Goal: Task Accomplishment & Management: Use online tool/utility

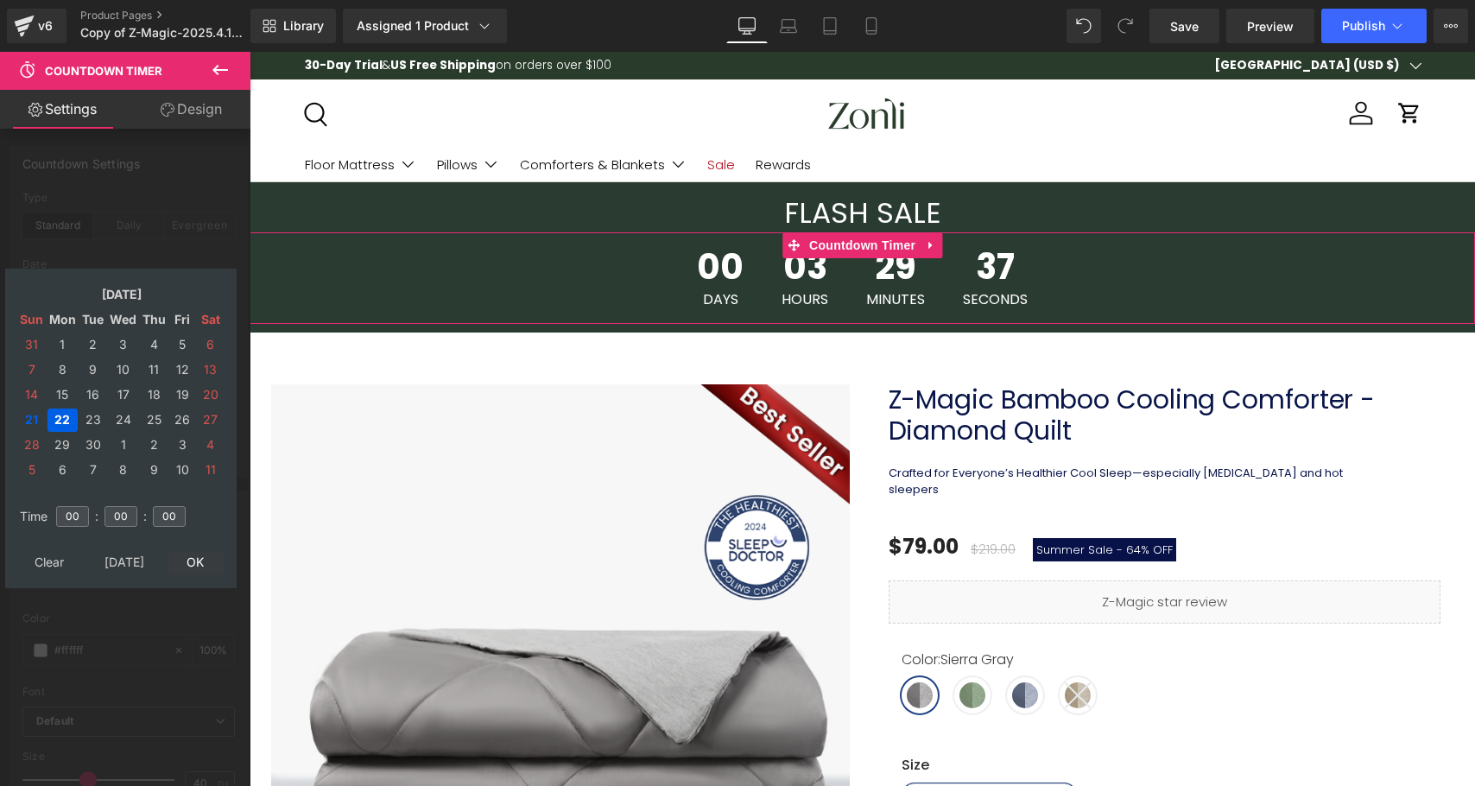
type input "[DATE] 00:00:00"
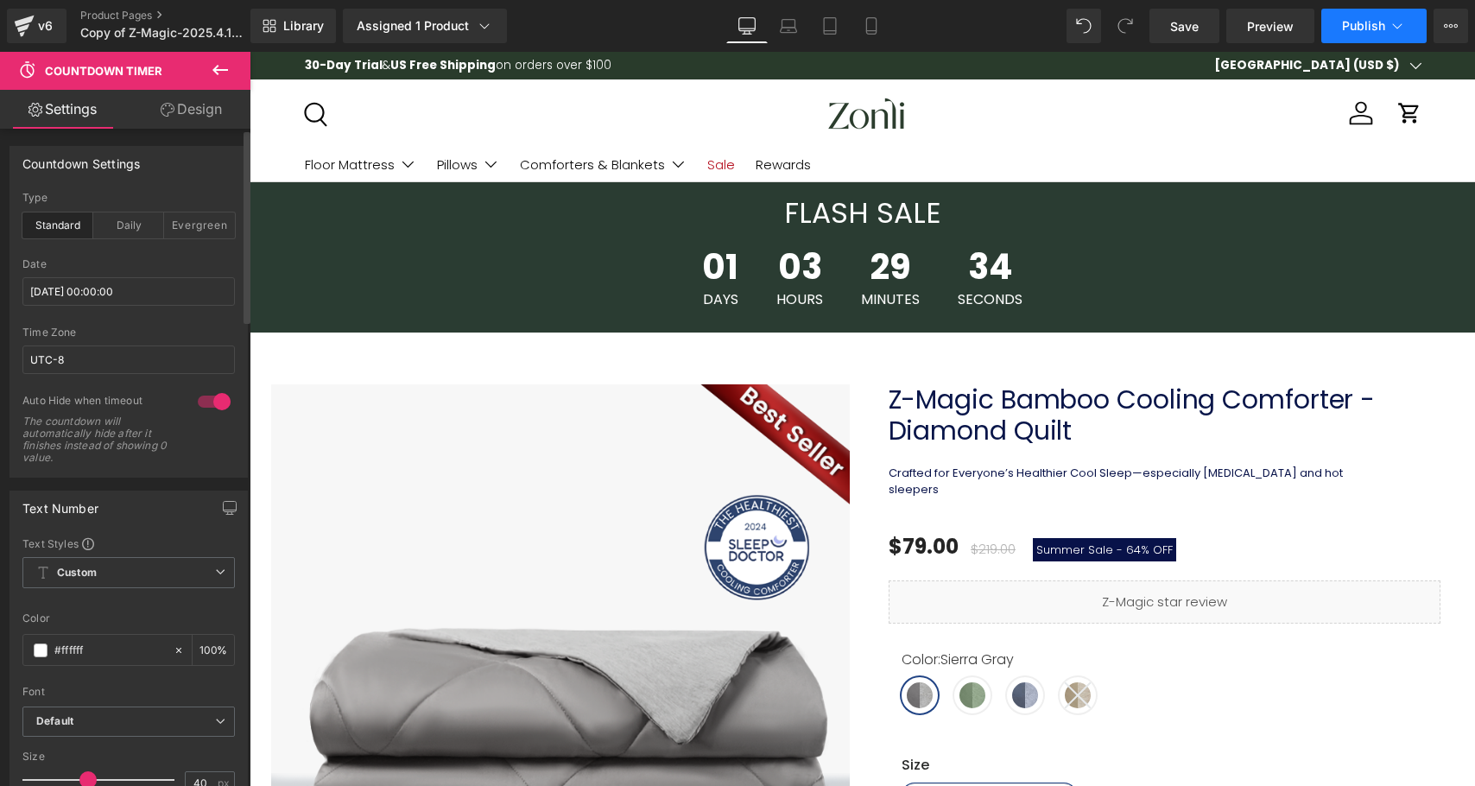
click at [1362, 16] on button "Publish" at bounding box center [1373, 26] width 105 height 35
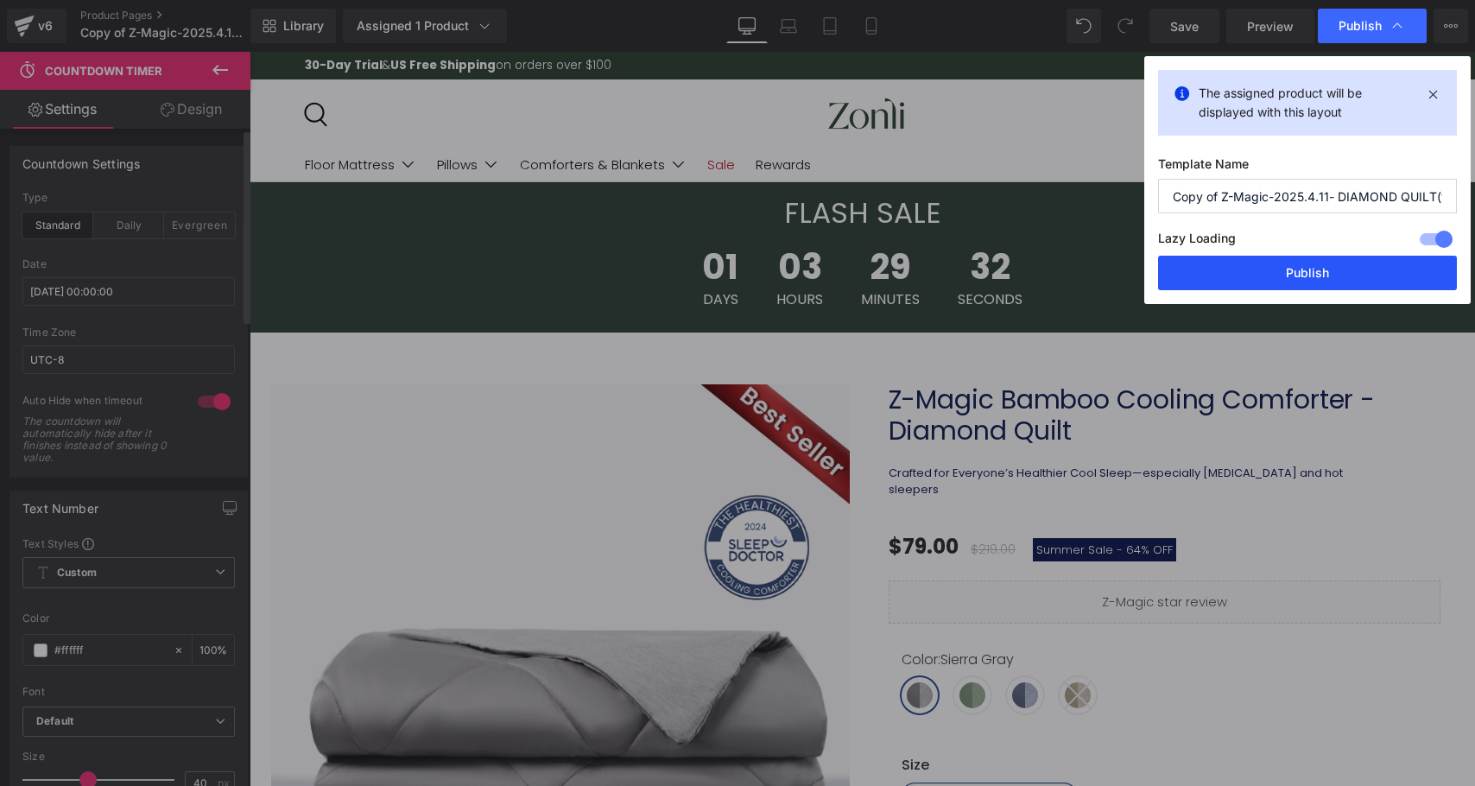
click at [1283, 281] on button "Publish" at bounding box center [1307, 273] width 299 height 35
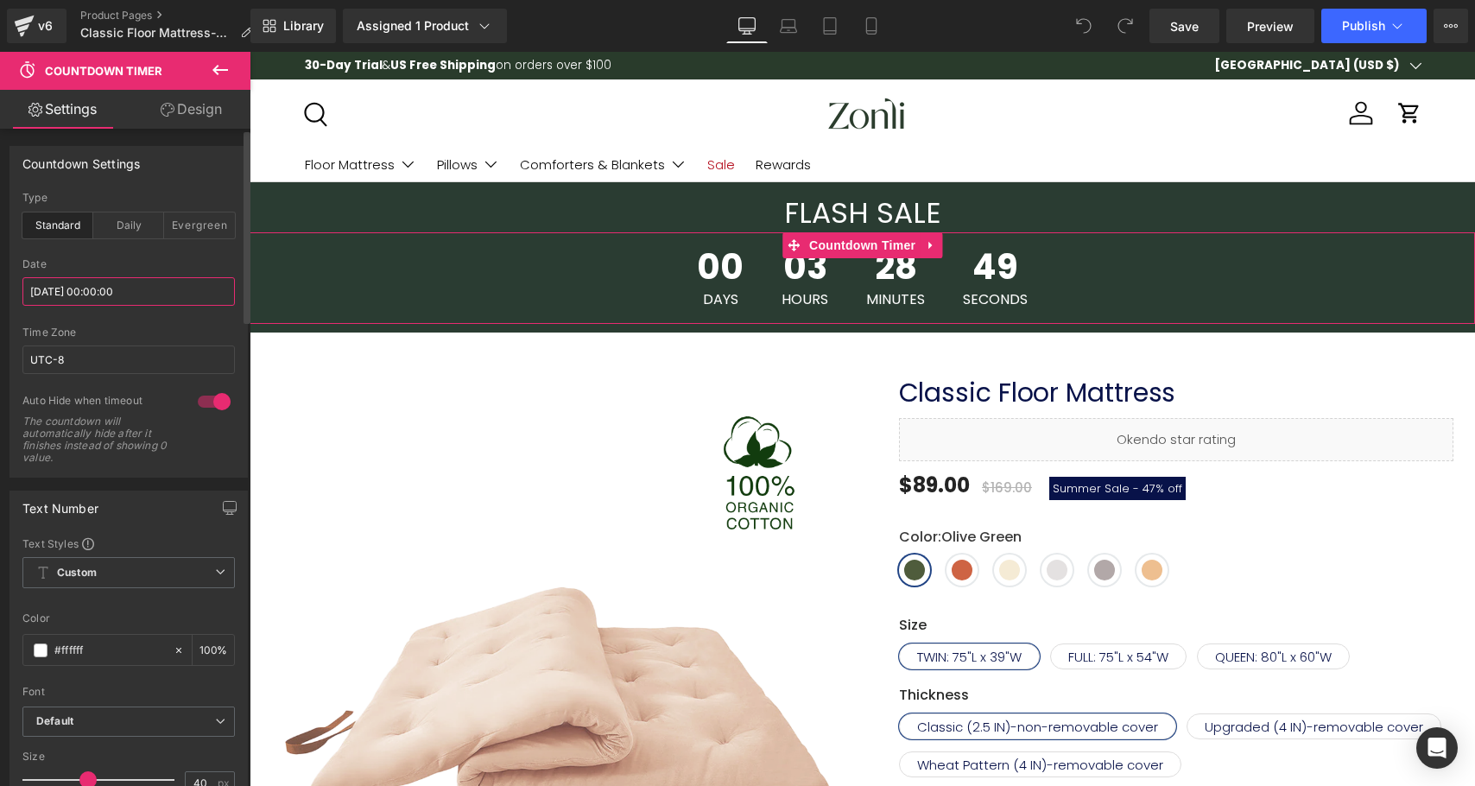
click at [132, 286] on input "[DATE] 00:00:00" at bounding box center [128, 291] width 212 height 28
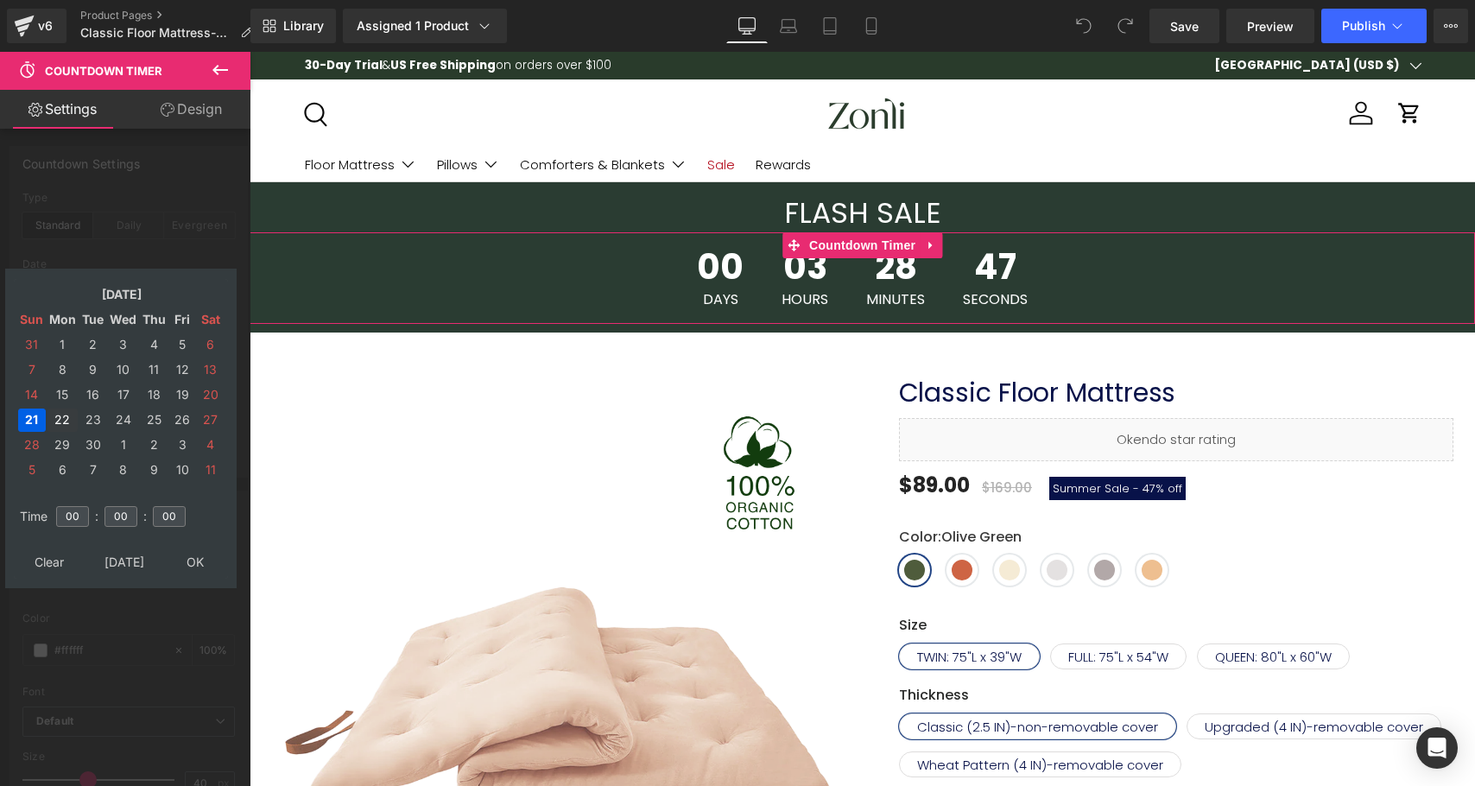
click at [67, 418] on td "22" at bounding box center [62, 419] width 30 height 23
type input "[DATE] 00:00:00"
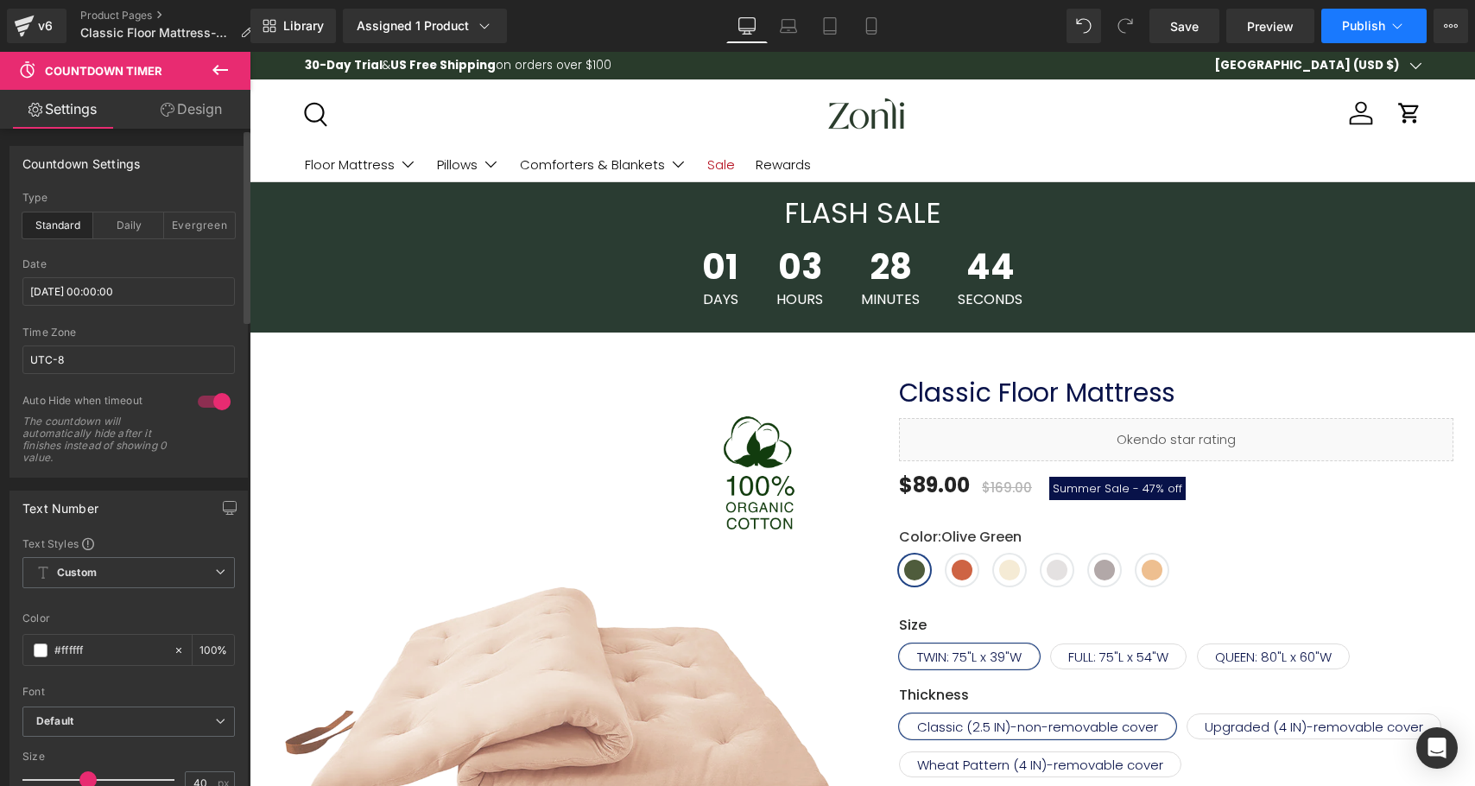
click at [1355, 27] on span "Publish" at bounding box center [1363, 26] width 43 height 14
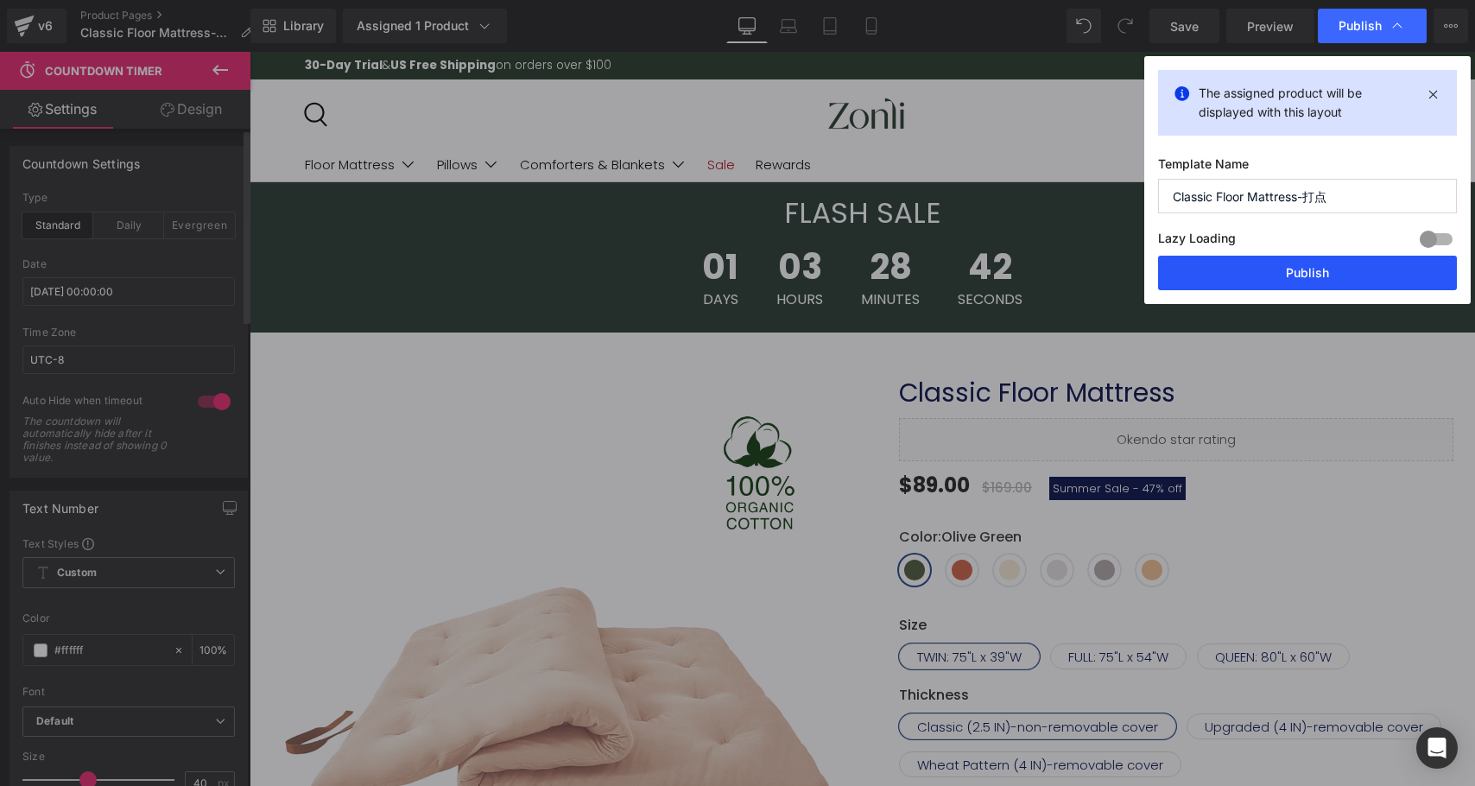
click at [1241, 266] on button "Publish" at bounding box center [1307, 273] width 299 height 35
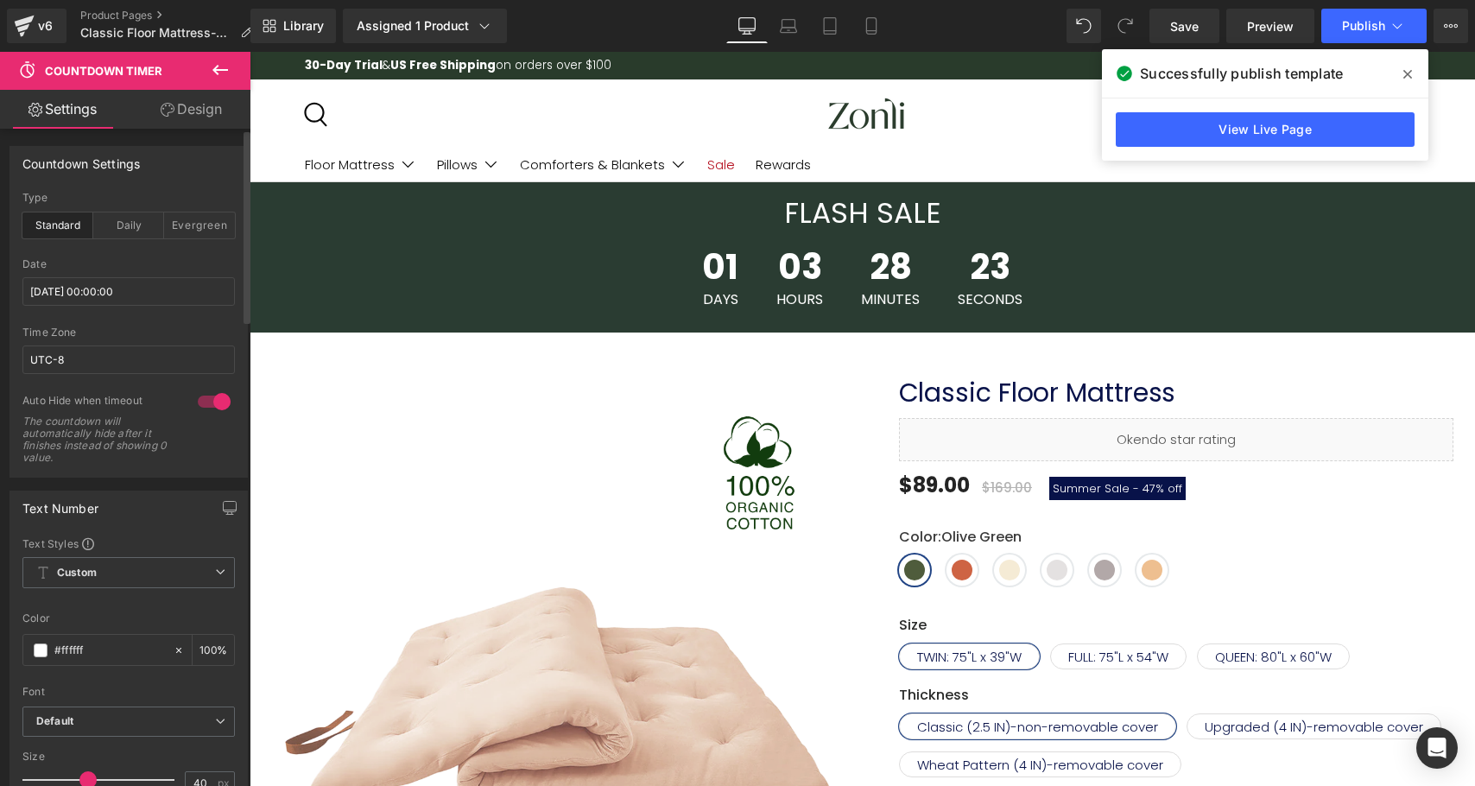
click at [1414, 67] on span at bounding box center [1407, 74] width 28 height 28
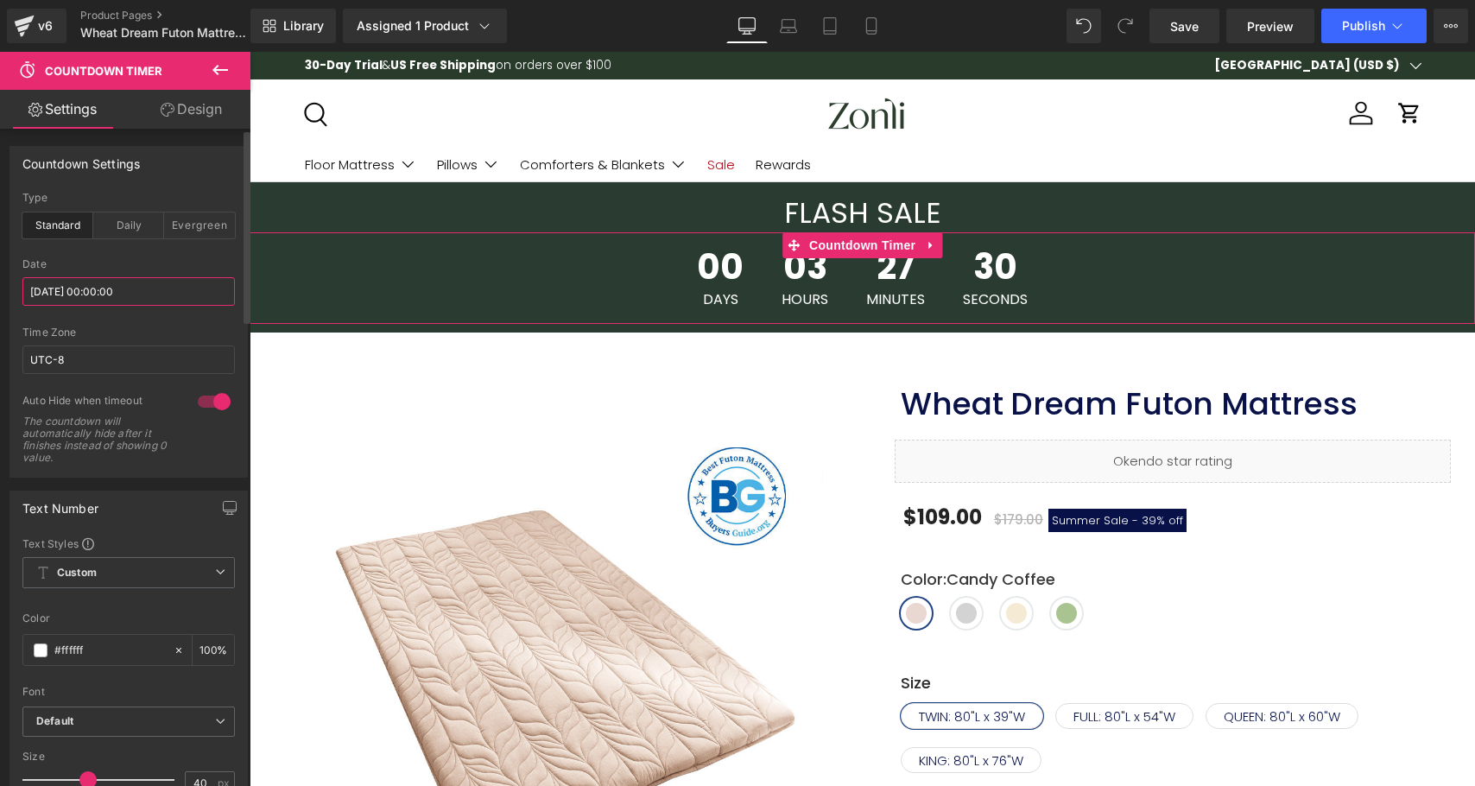
click at [100, 289] on input "[DATE] 00:00:00" at bounding box center [128, 291] width 212 height 28
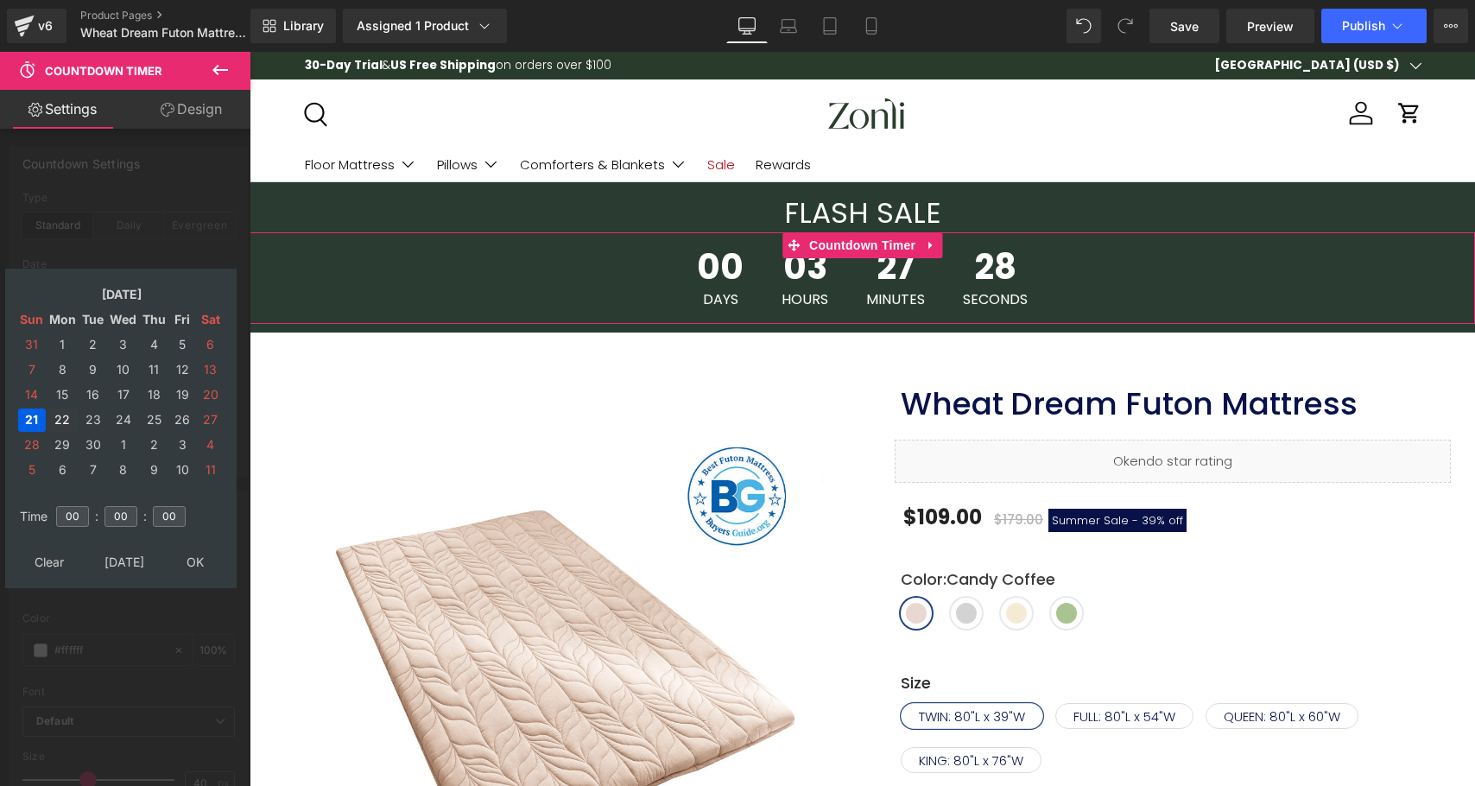
click at [66, 418] on td "22" at bounding box center [62, 419] width 30 height 23
type input "[DATE] 00:00:00"
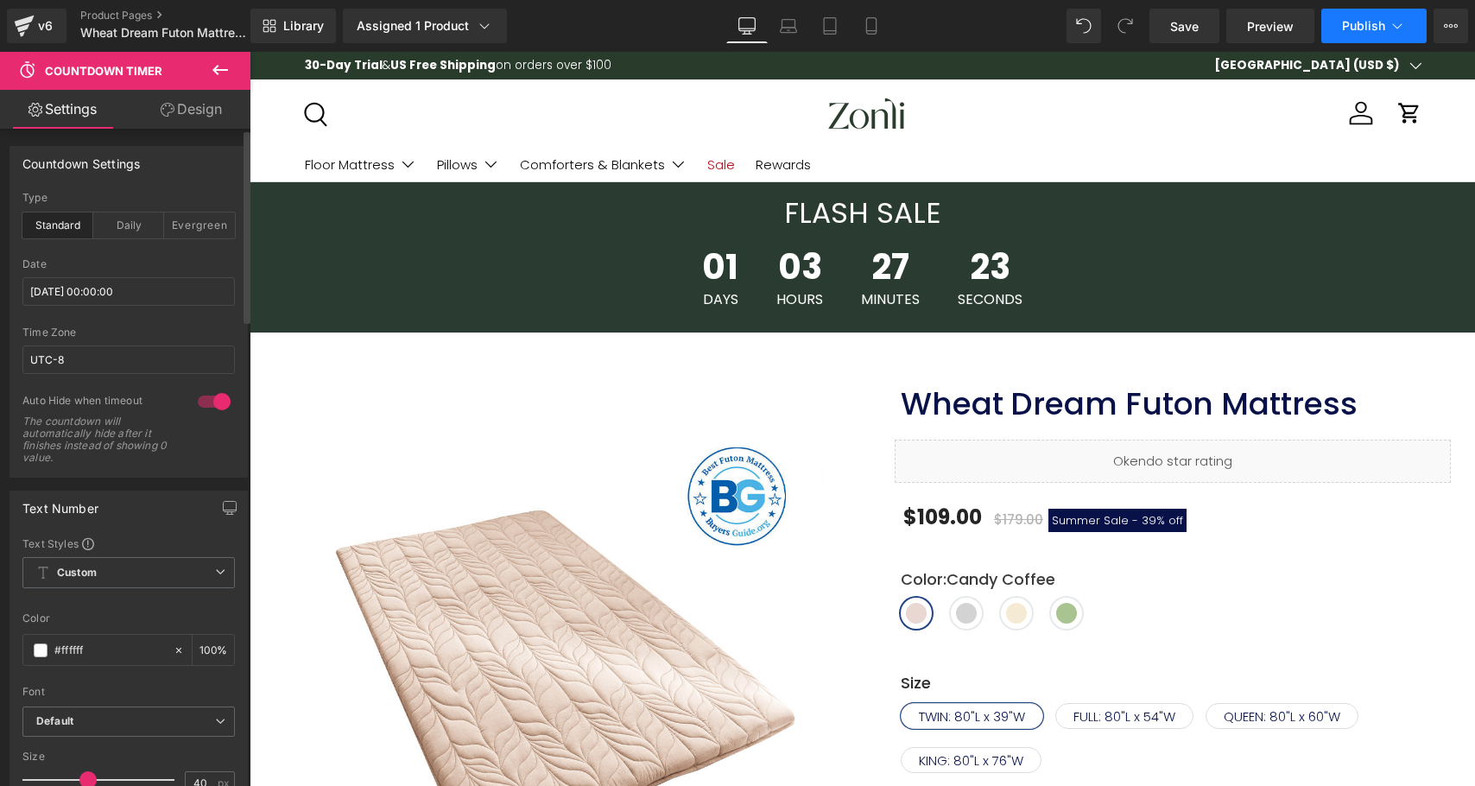
click at [1366, 38] on button "Publish" at bounding box center [1373, 26] width 105 height 35
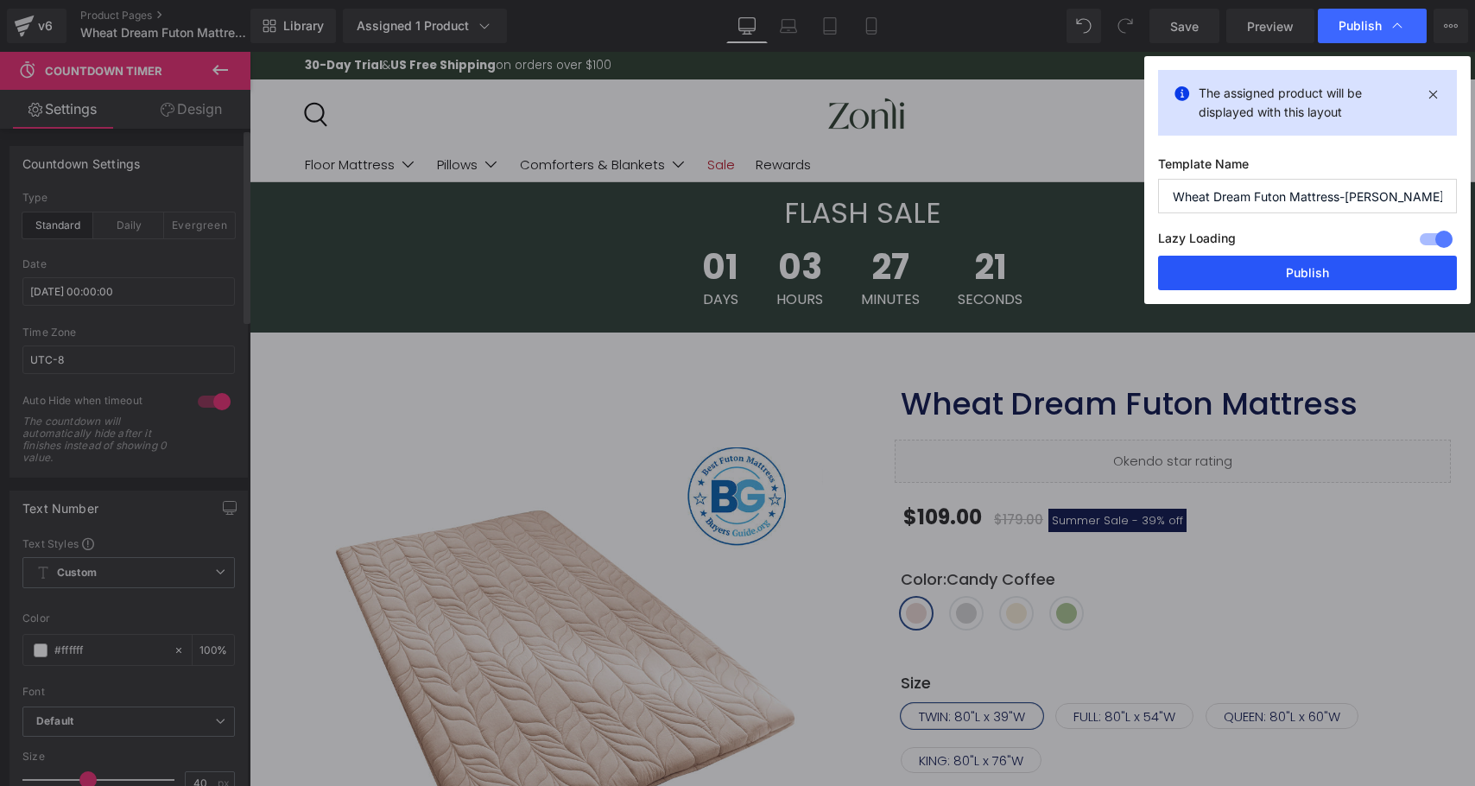
click at [1291, 271] on button "Publish" at bounding box center [1307, 273] width 299 height 35
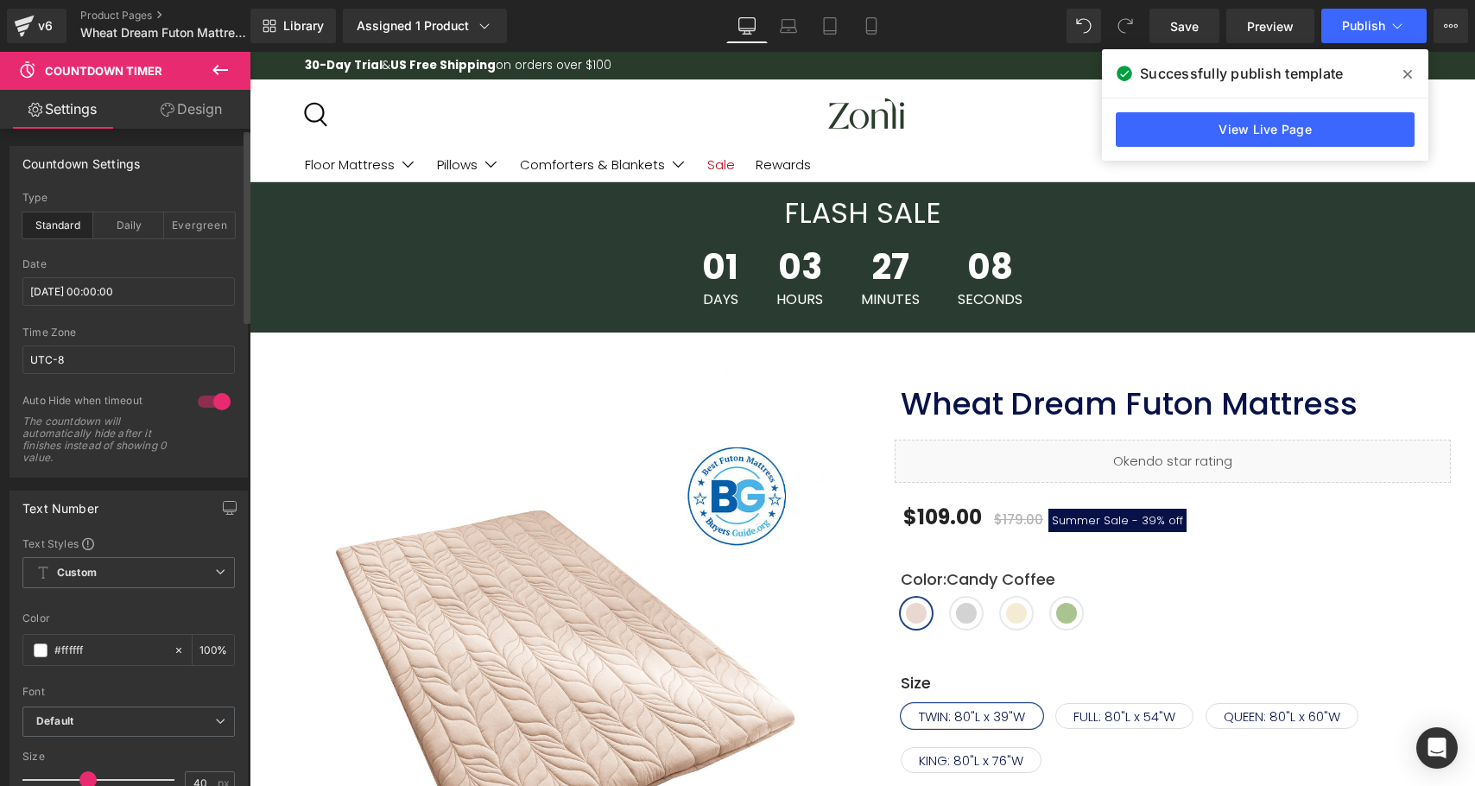
click at [1399, 70] on span at bounding box center [1407, 74] width 28 height 28
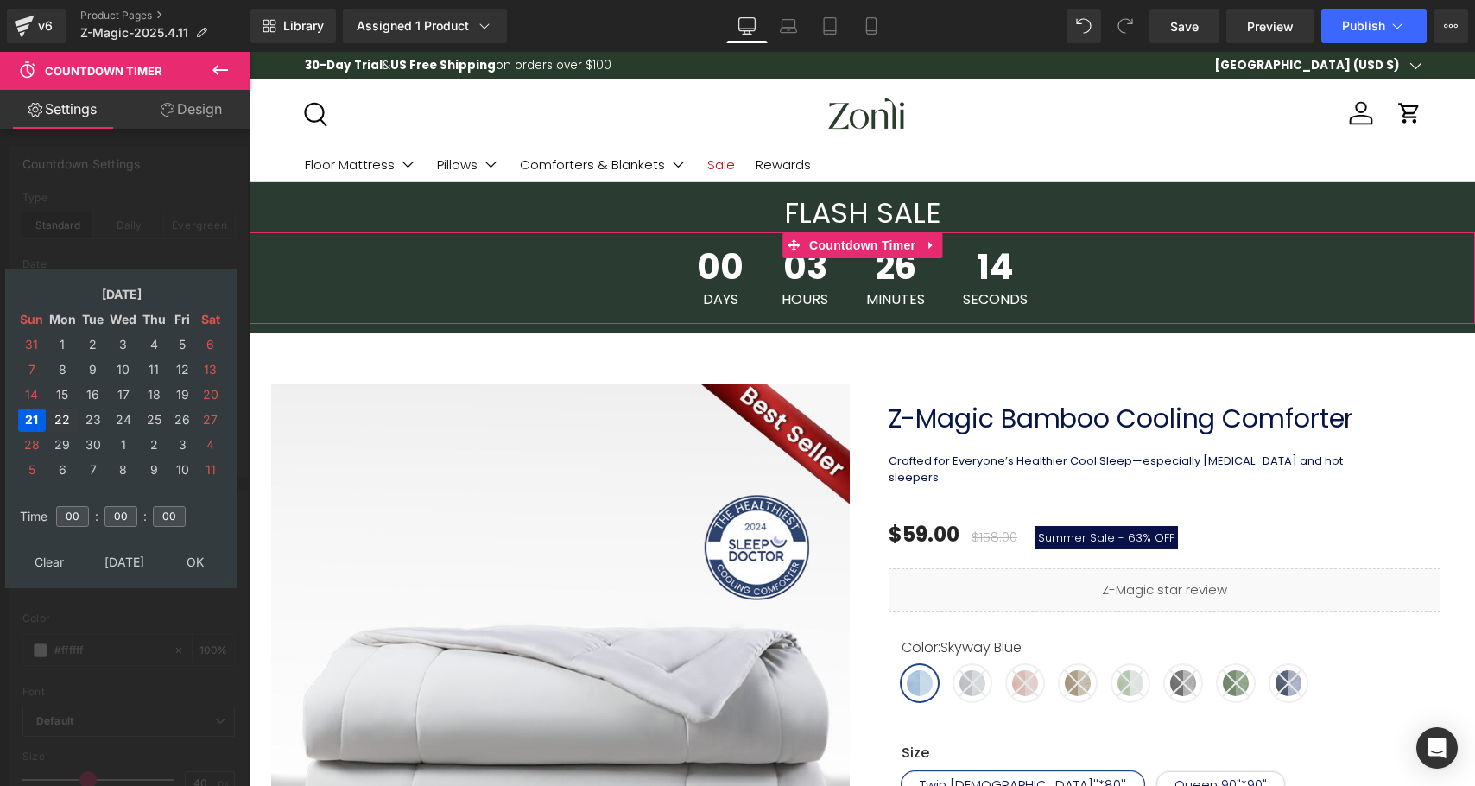
click at [69, 422] on td "22" at bounding box center [62, 419] width 30 height 23
type input "[DATE] 00:00:00"
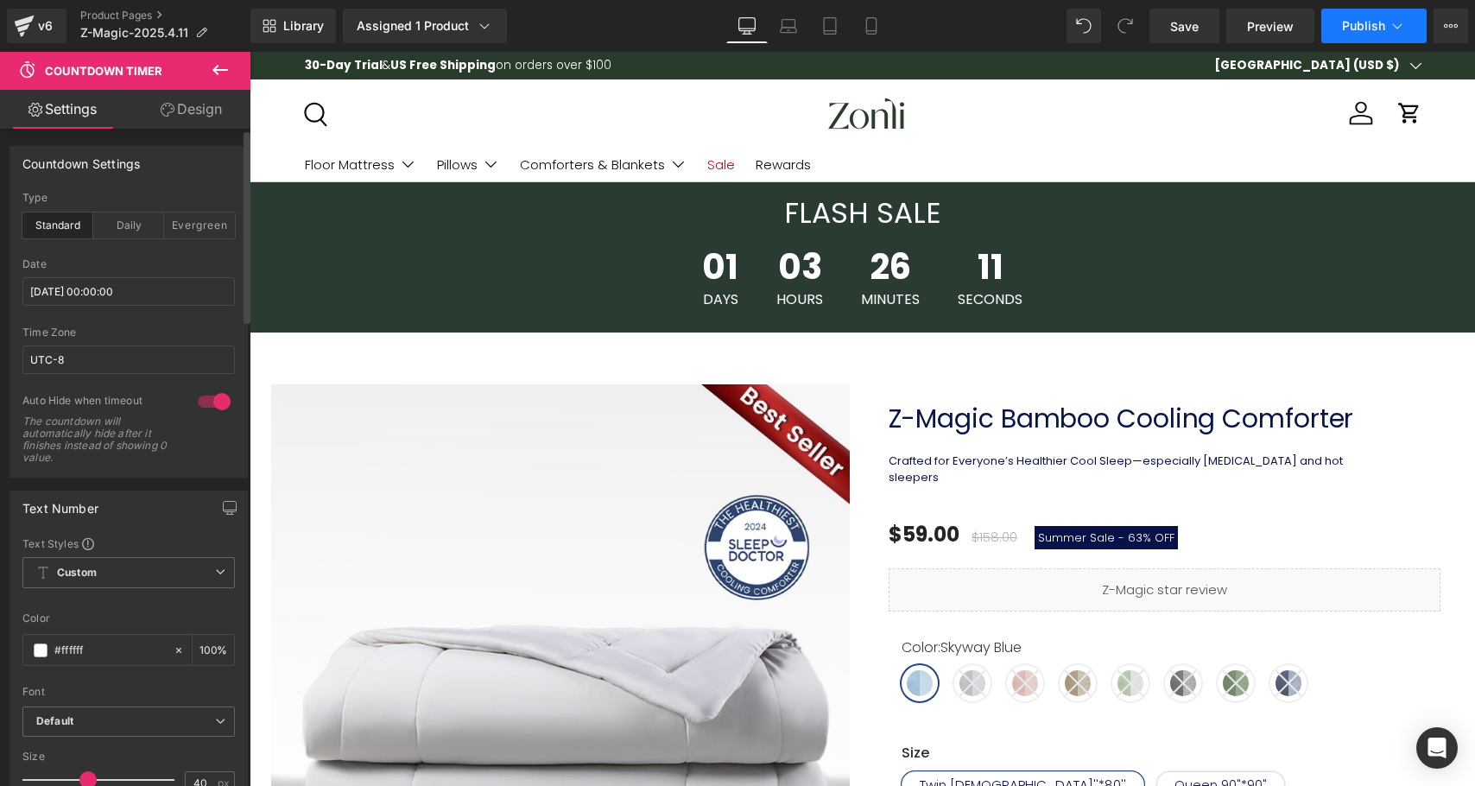
click at [1364, 41] on button "Publish" at bounding box center [1373, 26] width 105 height 35
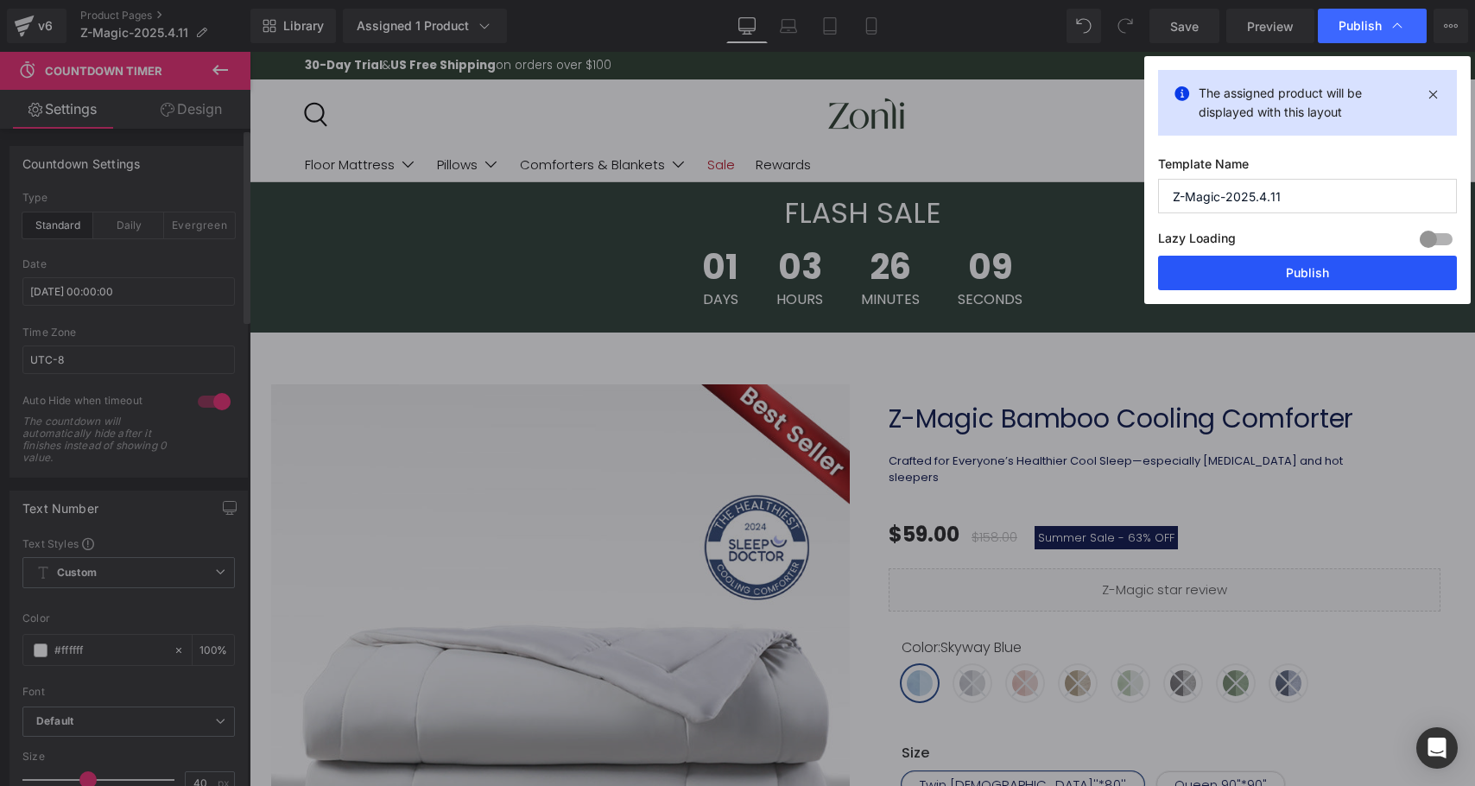
click at [1304, 257] on button "Publish" at bounding box center [1307, 273] width 299 height 35
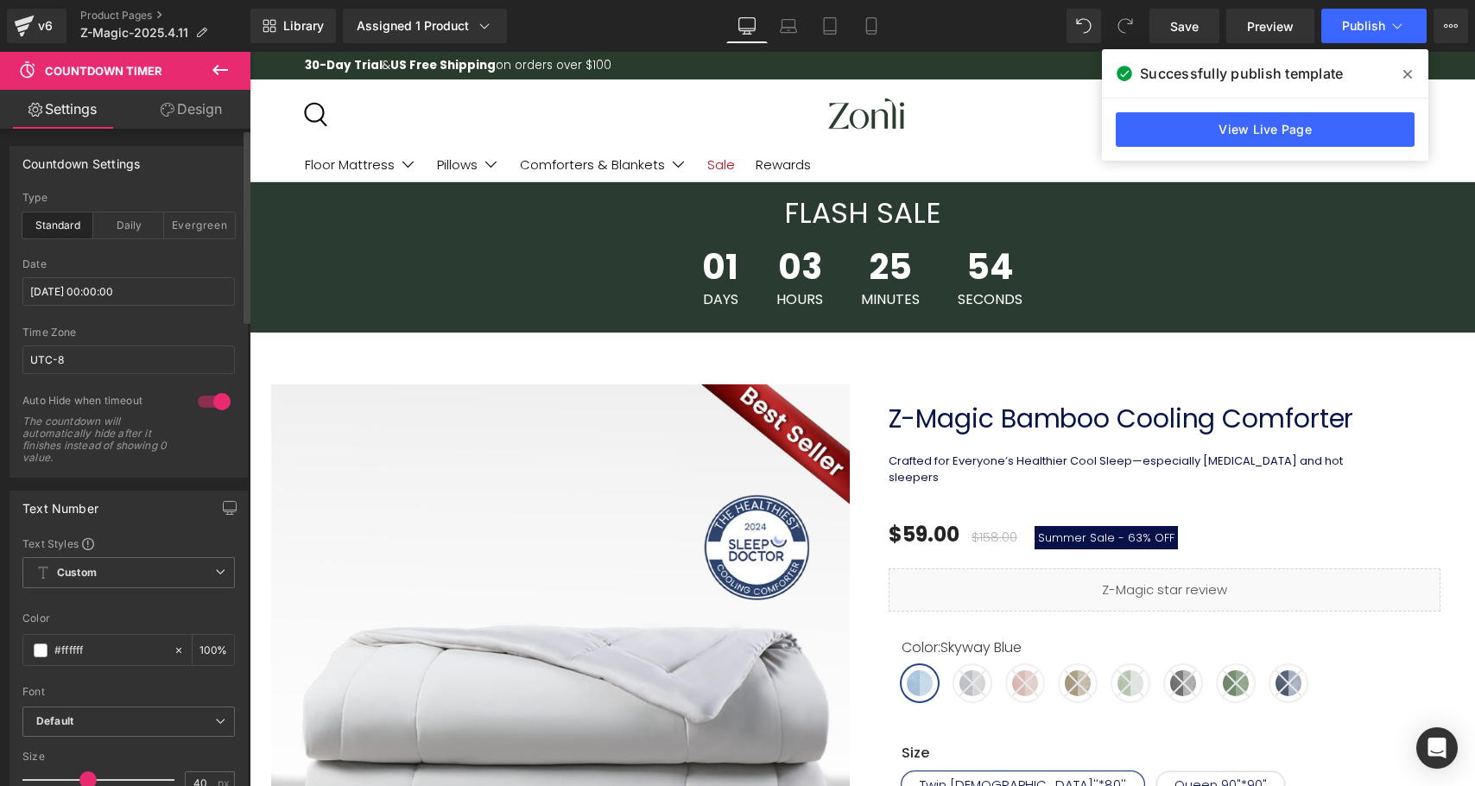
click at [1405, 69] on icon at bounding box center [1407, 74] width 9 height 14
